Goal: Transaction & Acquisition: Purchase product/service

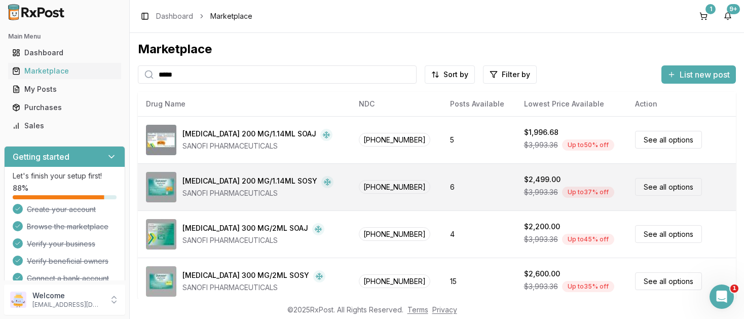
scroll to position [34, 0]
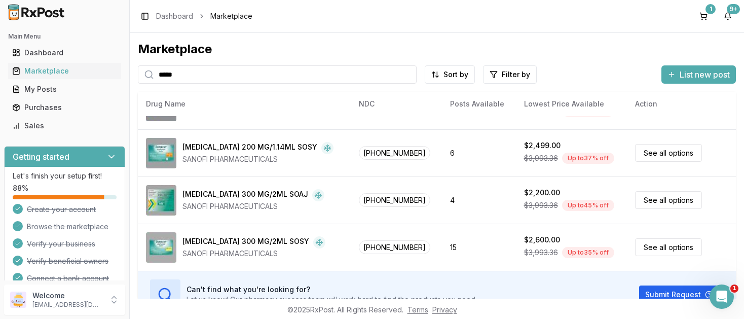
click at [171, 75] on input "*****" at bounding box center [277, 74] width 279 height 18
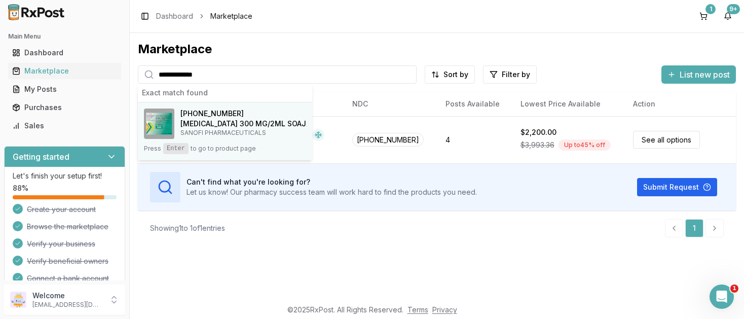
type input "**********"
click at [229, 130] on p "SANOFI PHARMACEUTICALS" at bounding box center [244, 133] width 126 height 8
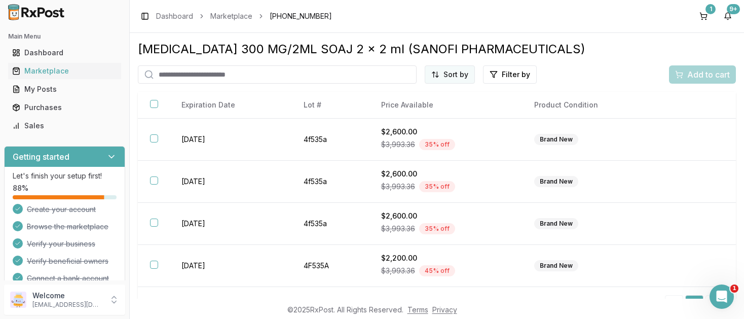
click at [460, 74] on html "Main Menu Dashboard Marketplace My Posts Purchases Sales Getting started Let's …" at bounding box center [372, 159] width 744 height 319
click at [418, 111] on div "Price (Low to High)" at bounding box center [425, 112] width 96 height 16
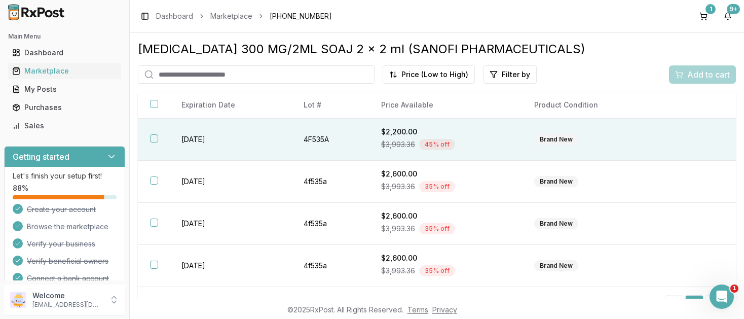
click at [153, 139] on button "button" at bounding box center [154, 138] width 8 height 8
click at [695, 74] on span "Add to cart" at bounding box center [709, 74] width 43 height 12
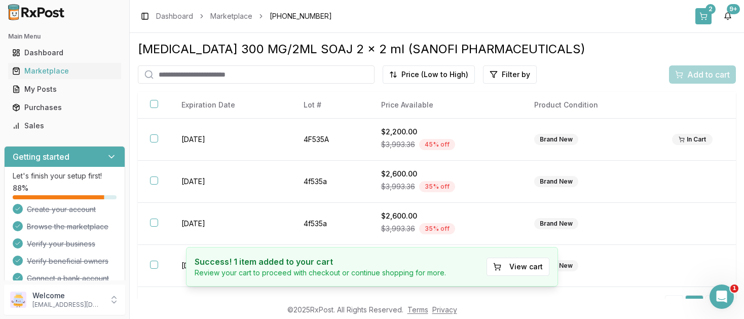
click at [708, 13] on div "2" at bounding box center [711, 9] width 10 height 10
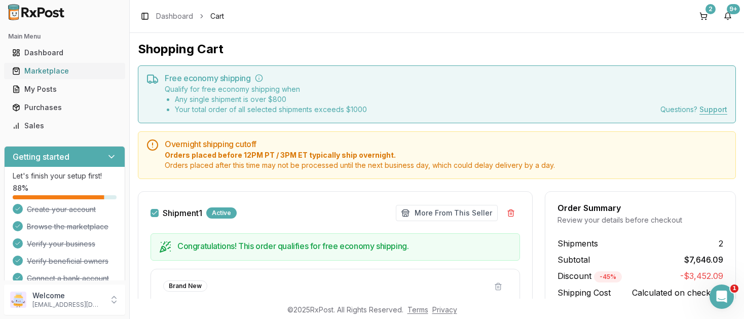
click at [39, 69] on div "Marketplace" at bounding box center [64, 71] width 105 height 10
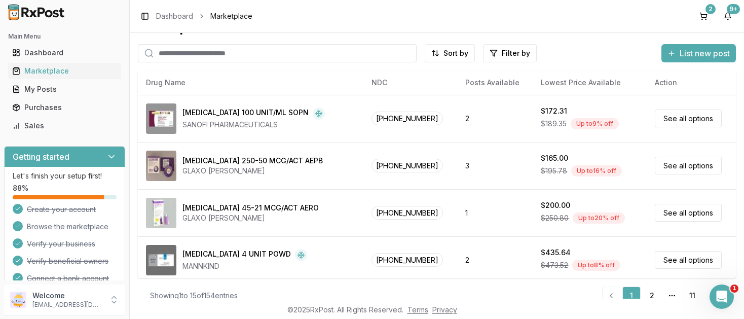
scroll to position [35, 0]
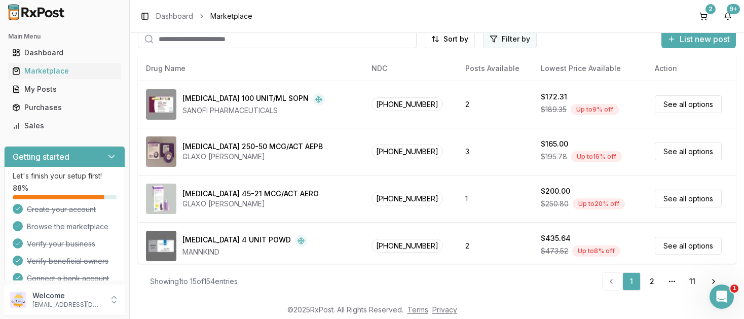
click at [506, 41] on html "Main Menu Dashboard Marketplace My Posts Purchases Sales Getting started Let's …" at bounding box center [372, 159] width 744 height 319
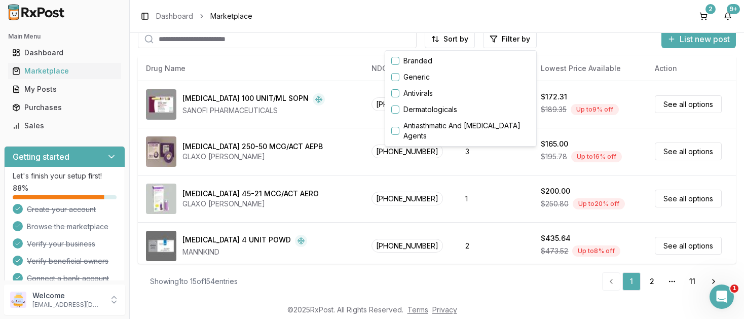
click at [396, 61] on button "button" at bounding box center [395, 61] width 8 height 8
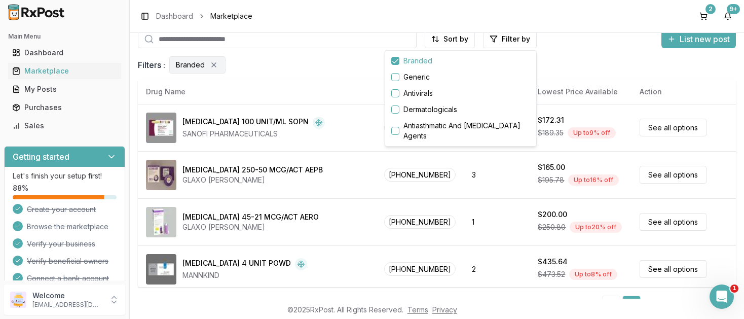
scroll to position [35, 0]
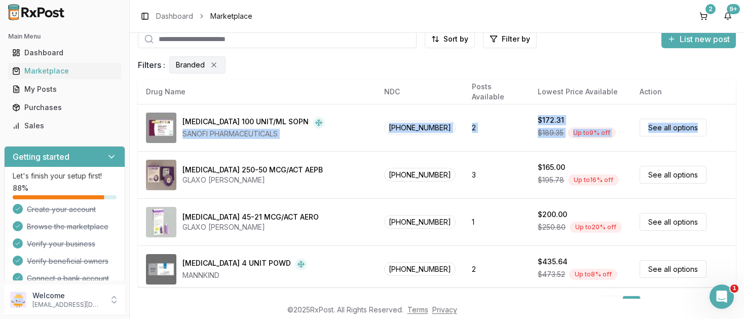
drag, startPoint x: 743, startPoint y: 103, endPoint x: 744, endPoint y: 140, distance: 37.5
click at [744, 140] on html "Main Menu Dashboard Marketplace My Posts Purchases Sales Getting started Let's …" at bounding box center [372, 159] width 744 height 319
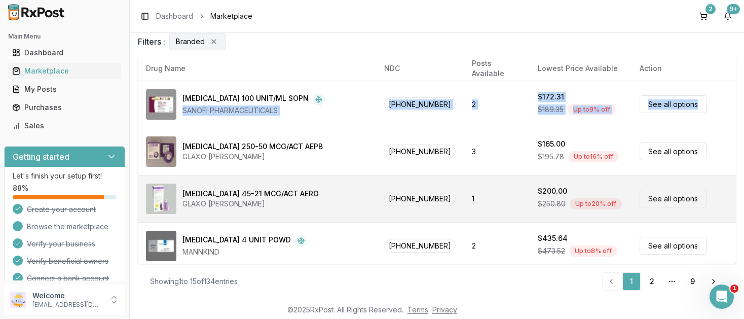
scroll to position [571, 0]
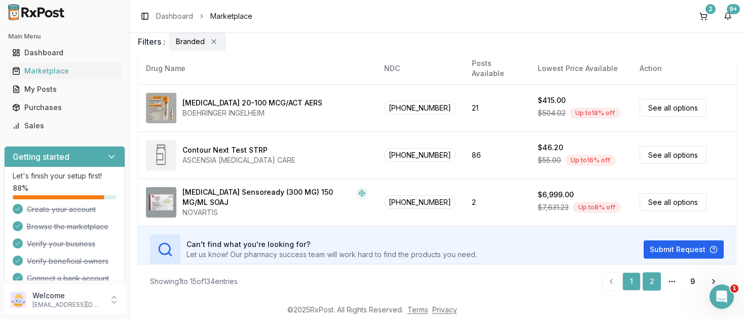
click at [652, 279] on link "2" at bounding box center [652, 281] width 18 height 18
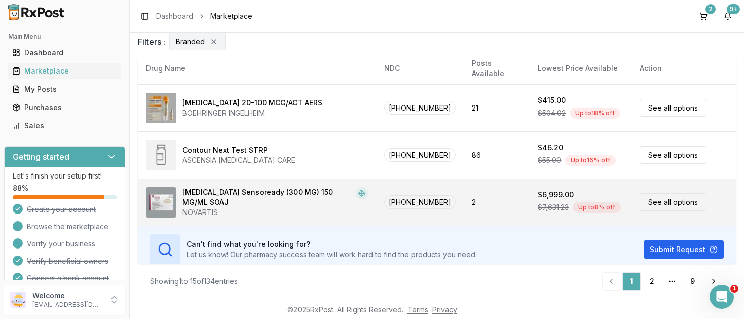
scroll to position [0, 0]
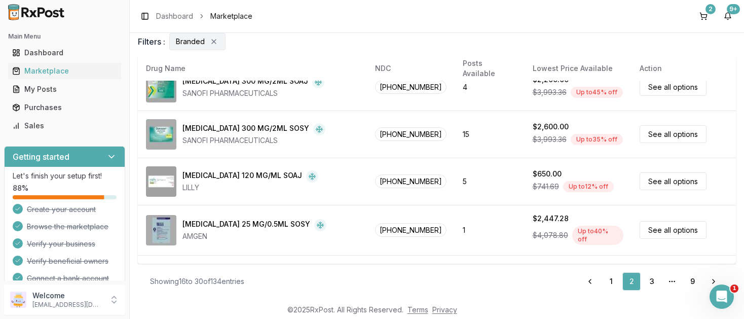
scroll to position [571, 0]
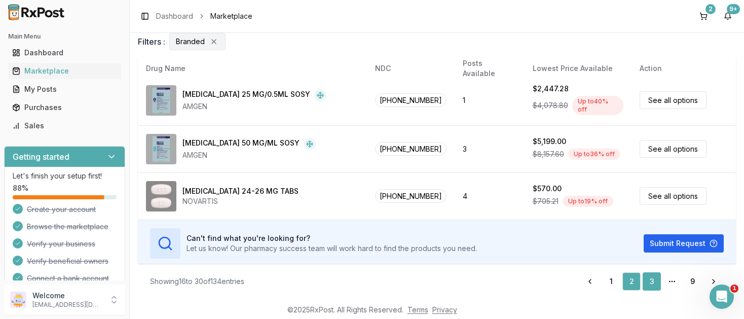
click at [651, 281] on link "3" at bounding box center [652, 281] width 18 height 18
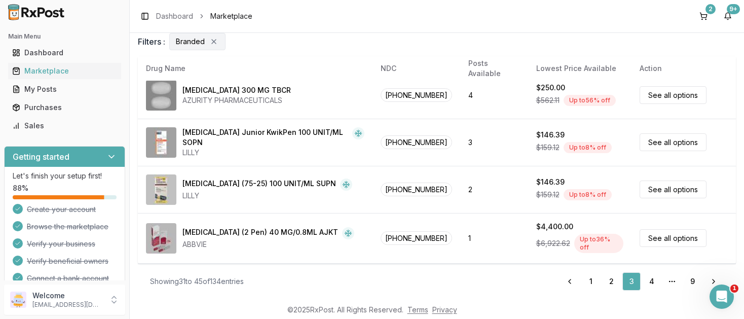
scroll to position [581, 0]
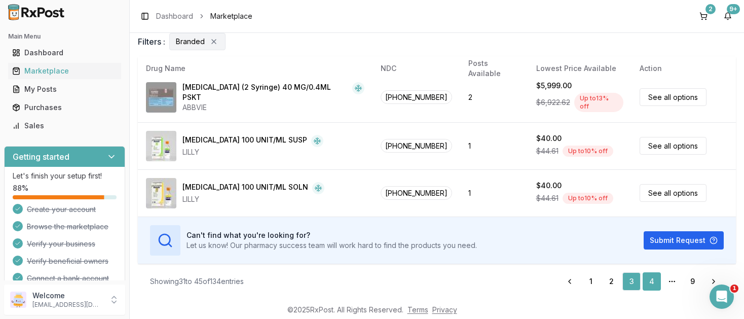
click at [655, 279] on link "4" at bounding box center [652, 281] width 18 height 18
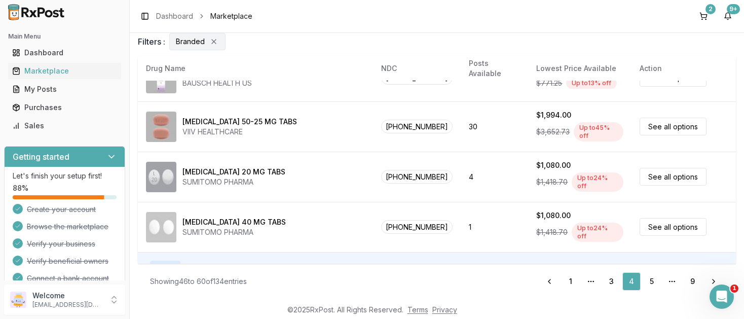
scroll to position [571, 0]
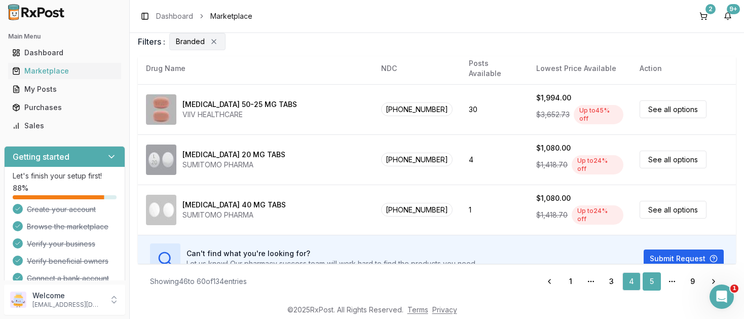
click at [654, 282] on link "5" at bounding box center [652, 281] width 18 height 18
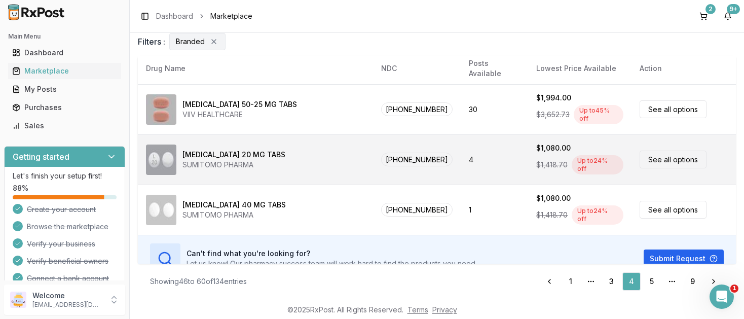
scroll to position [0, 0]
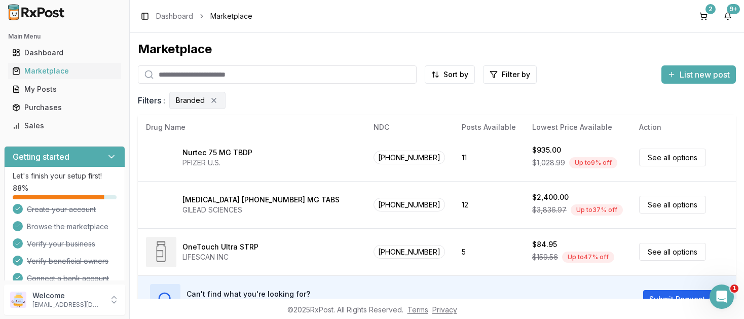
scroll to position [59, 0]
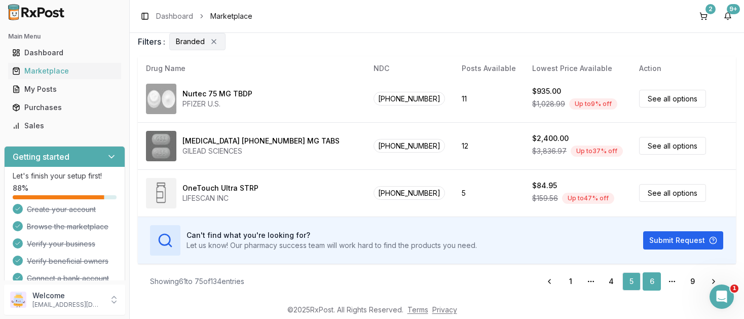
click at [651, 281] on link "6" at bounding box center [652, 281] width 18 height 18
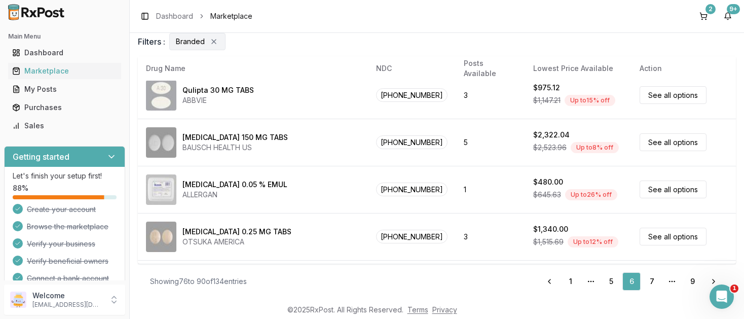
scroll to position [519, 0]
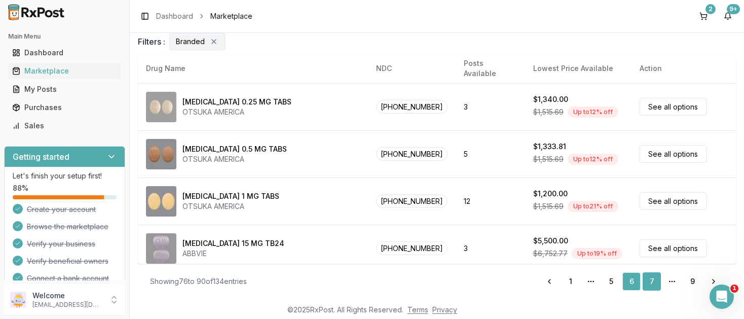
click at [653, 279] on link "7" at bounding box center [652, 281] width 18 height 18
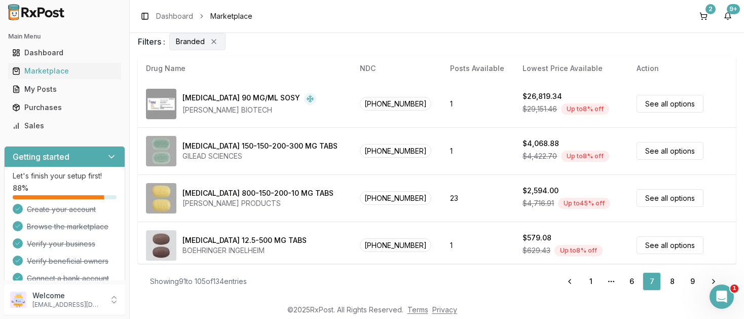
scroll to position [571, 0]
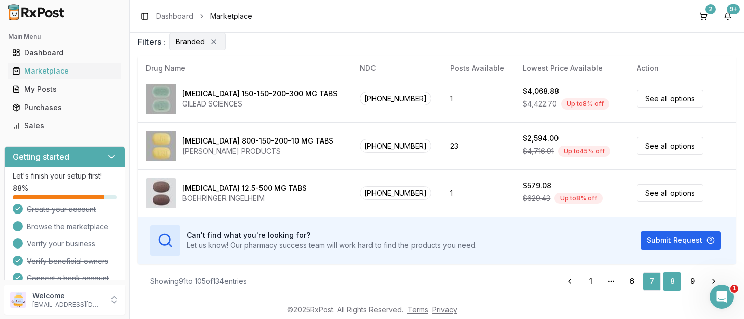
click at [674, 283] on link "8" at bounding box center [672, 281] width 18 height 18
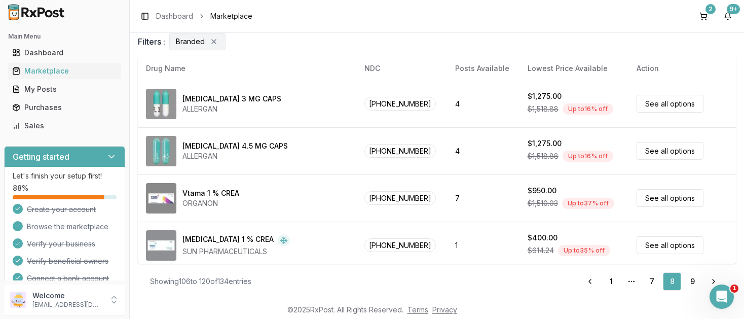
scroll to position [571, 0]
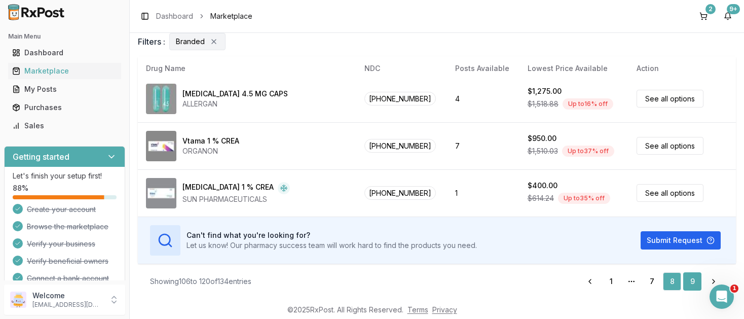
click at [689, 280] on link "9" at bounding box center [693, 281] width 18 height 18
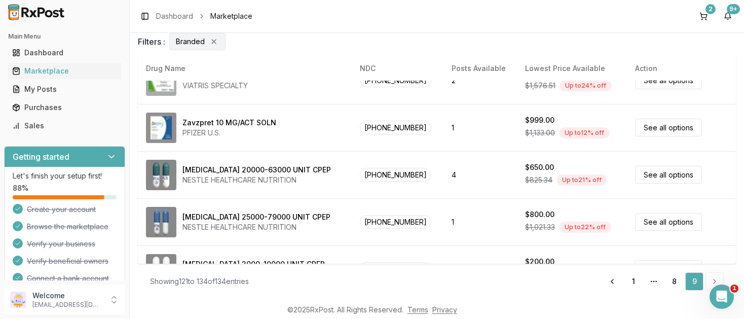
scroll to position [389, 0]
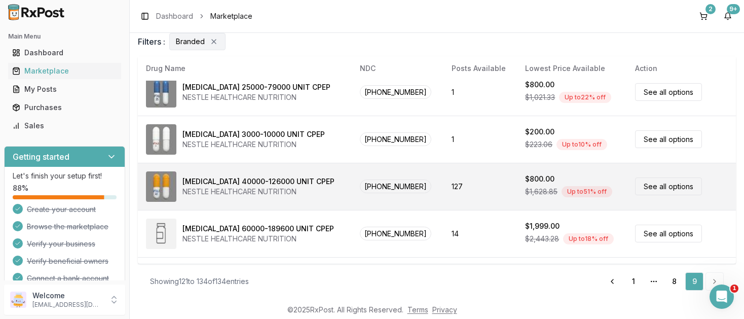
click at [640, 186] on link "See all options" at bounding box center [668, 186] width 67 height 18
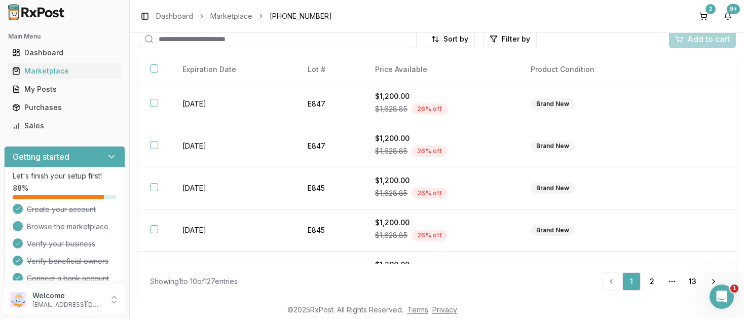
scroll to position [35, 0]
click at [460, 42] on html "Main Menu Dashboard Marketplace My Posts Purchases Sales Getting started Let's …" at bounding box center [372, 159] width 744 height 319
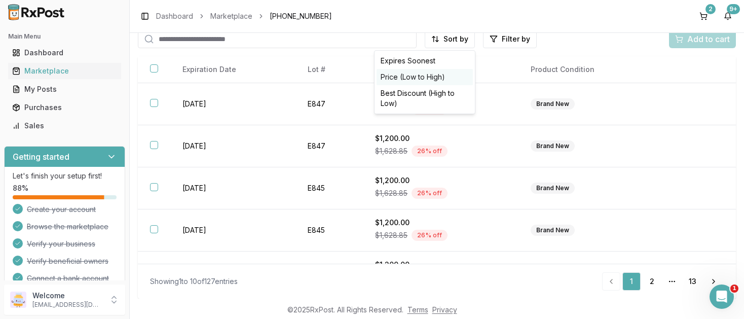
click at [411, 76] on div "Price (Low to High)" at bounding box center [425, 77] width 96 height 16
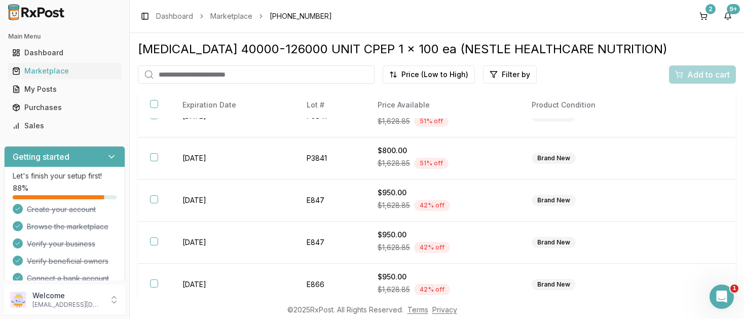
scroll to position [240, 0]
